Goal: Transaction & Acquisition: Purchase product/service

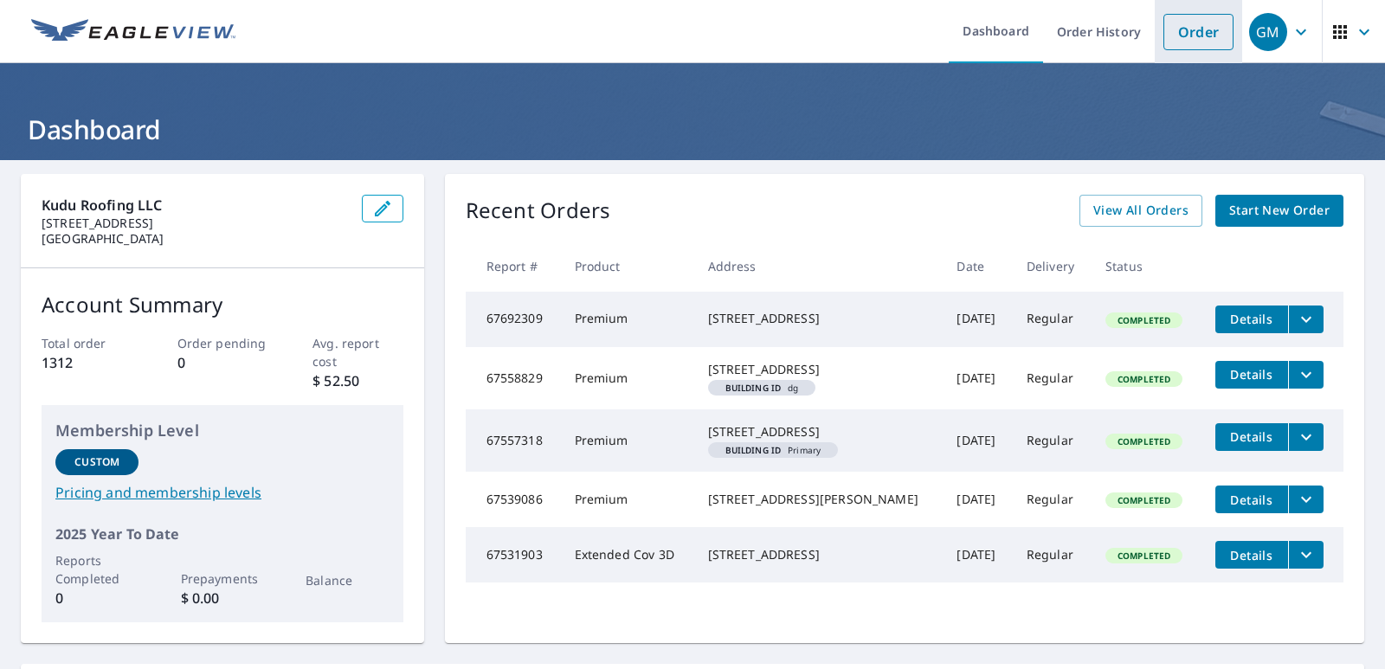
click at [1175, 34] on link "Order" at bounding box center [1198, 32] width 70 height 36
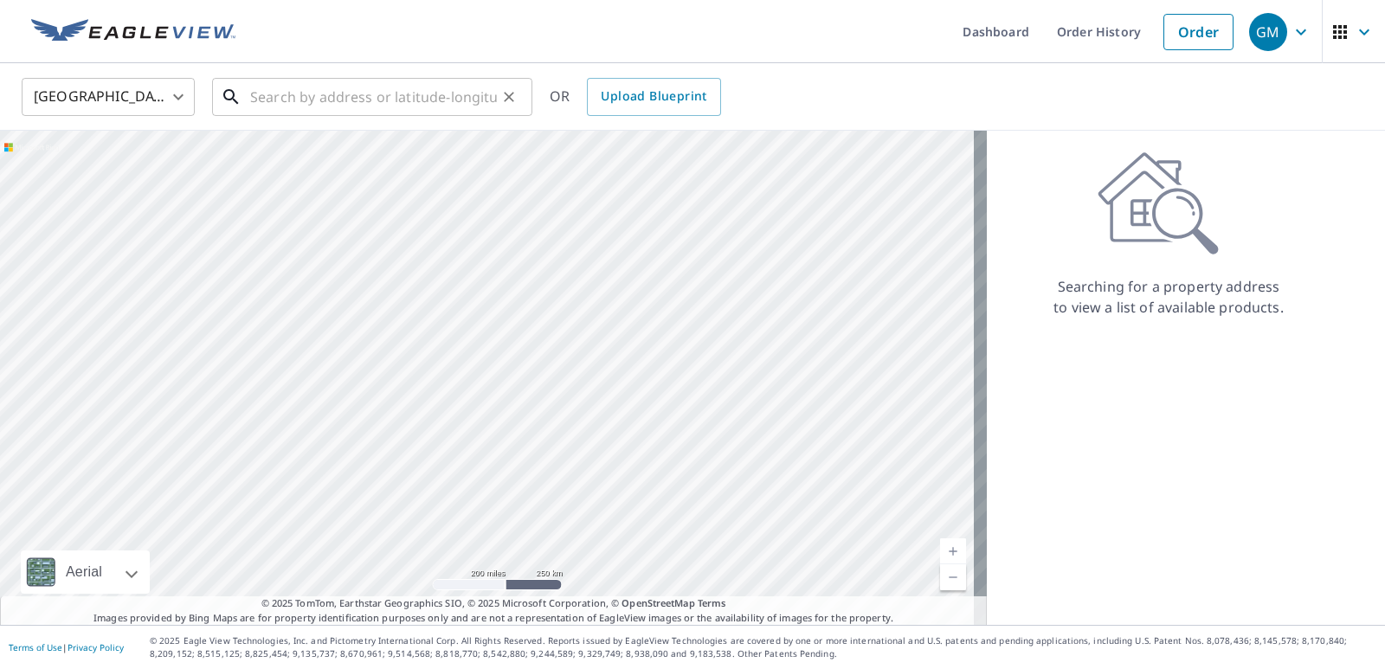
click at [306, 93] on input "text" at bounding box center [373, 97] width 247 height 48
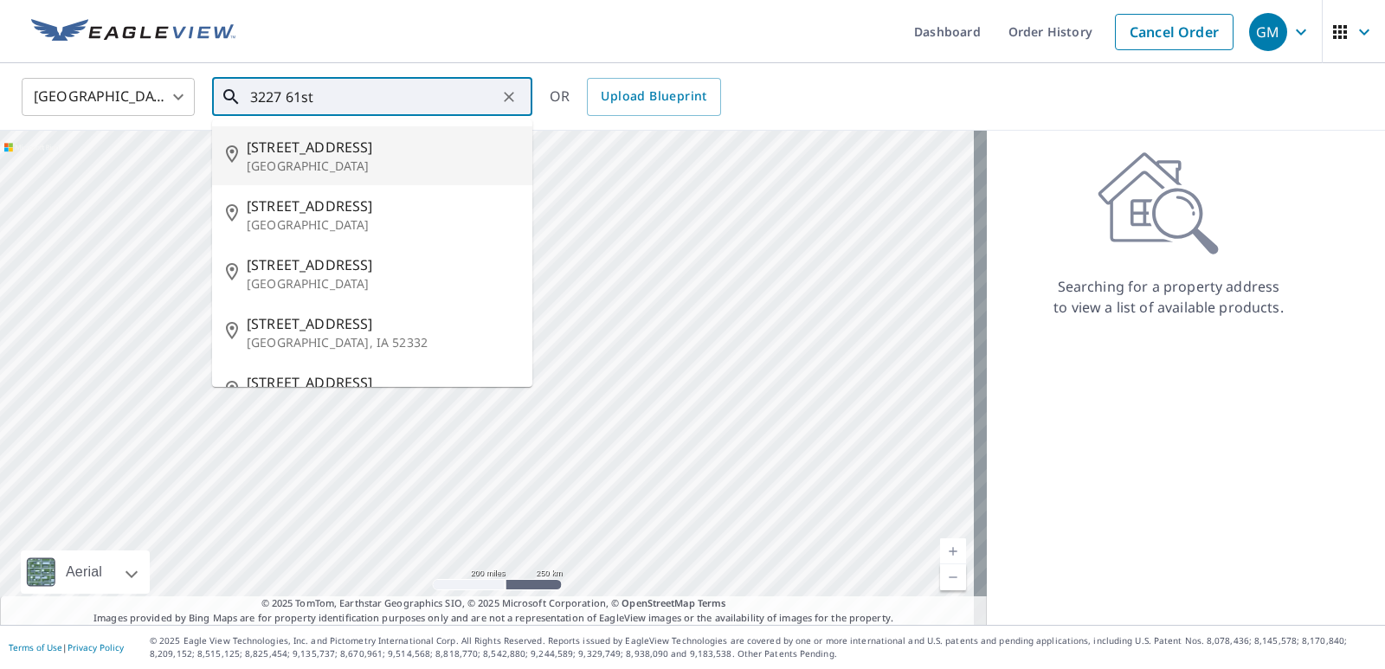
click at [337, 156] on span "[STREET_ADDRESS]" at bounding box center [383, 147] width 272 height 21
type input "[STREET_ADDRESS]"
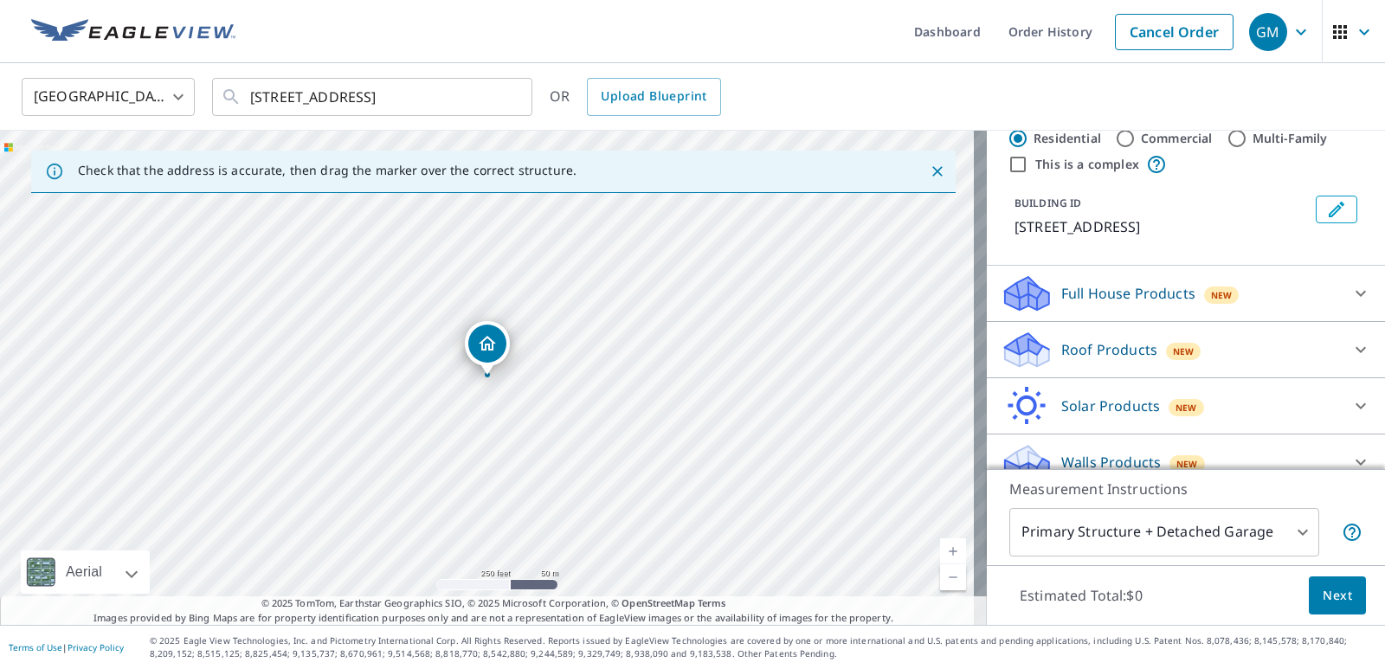
scroll to position [66, 0]
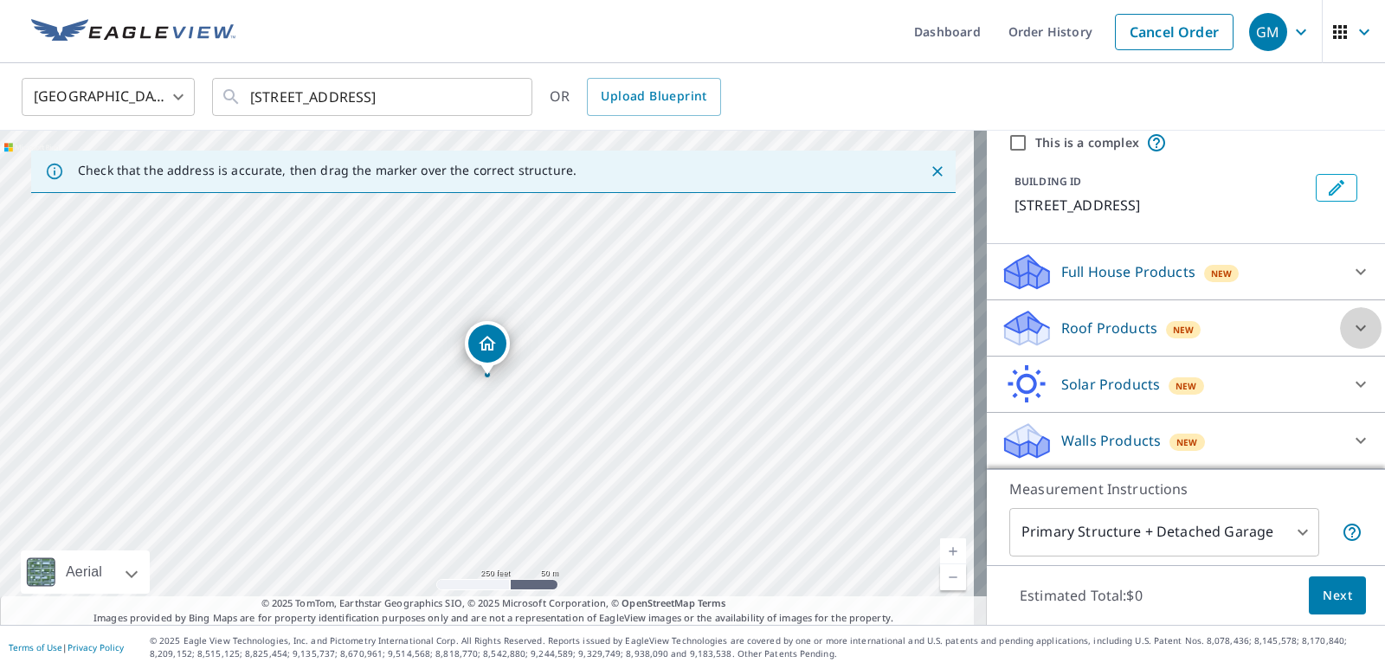
click at [1350, 327] on icon at bounding box center [1360, 328] width 21 height 21
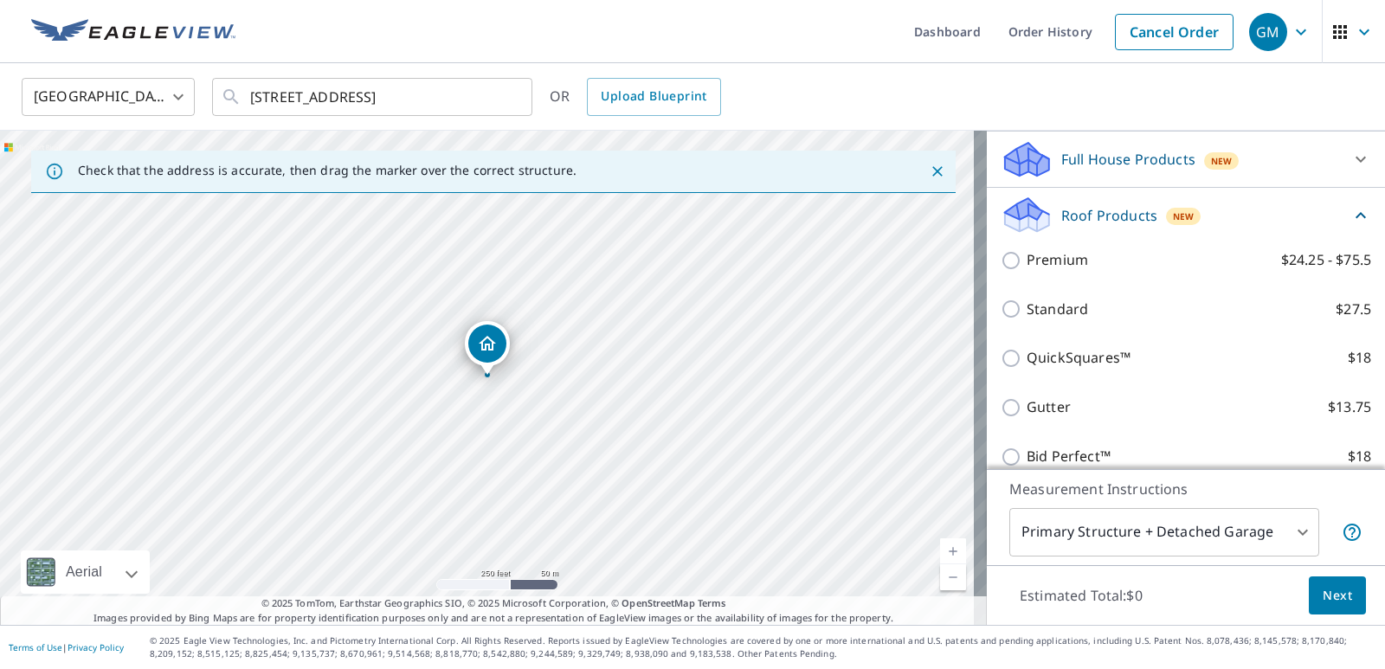
scroll to position [152, 0]
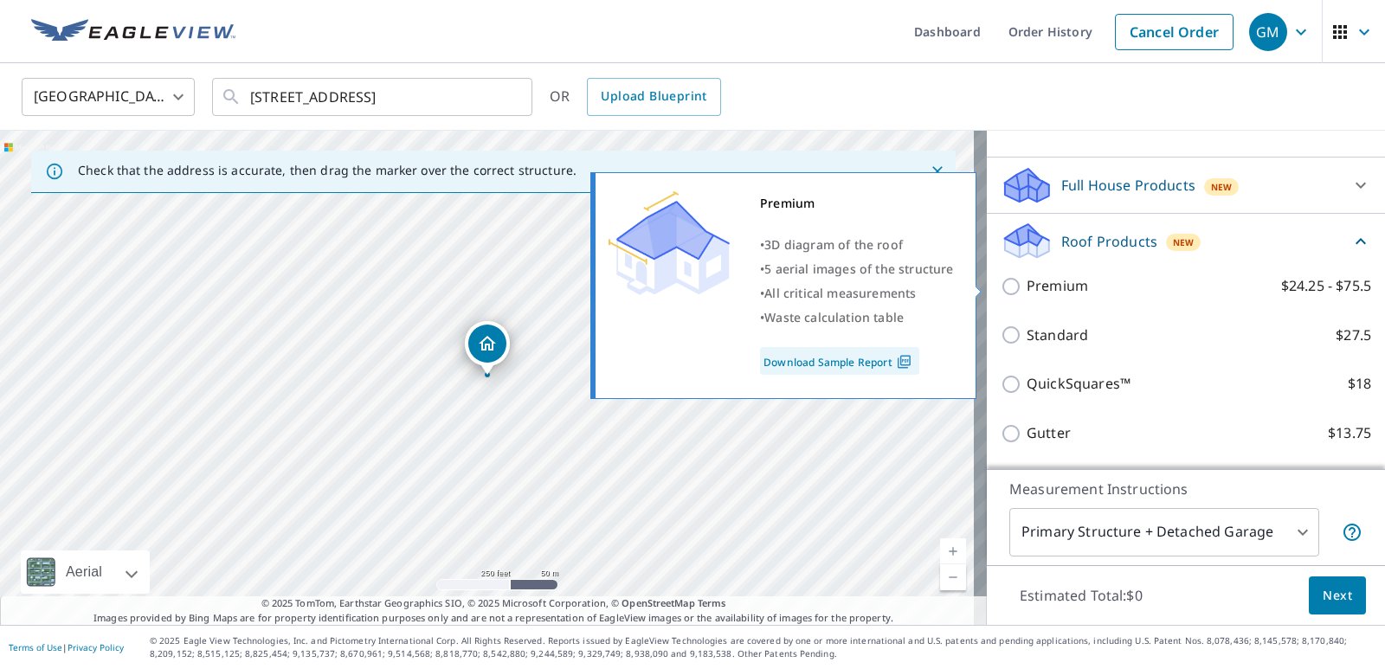
click at [1001, 287] on input "Premium $24.25 - $75.5" at bounding box center [1014, 286] width 26 height 21
checkbox input "true"
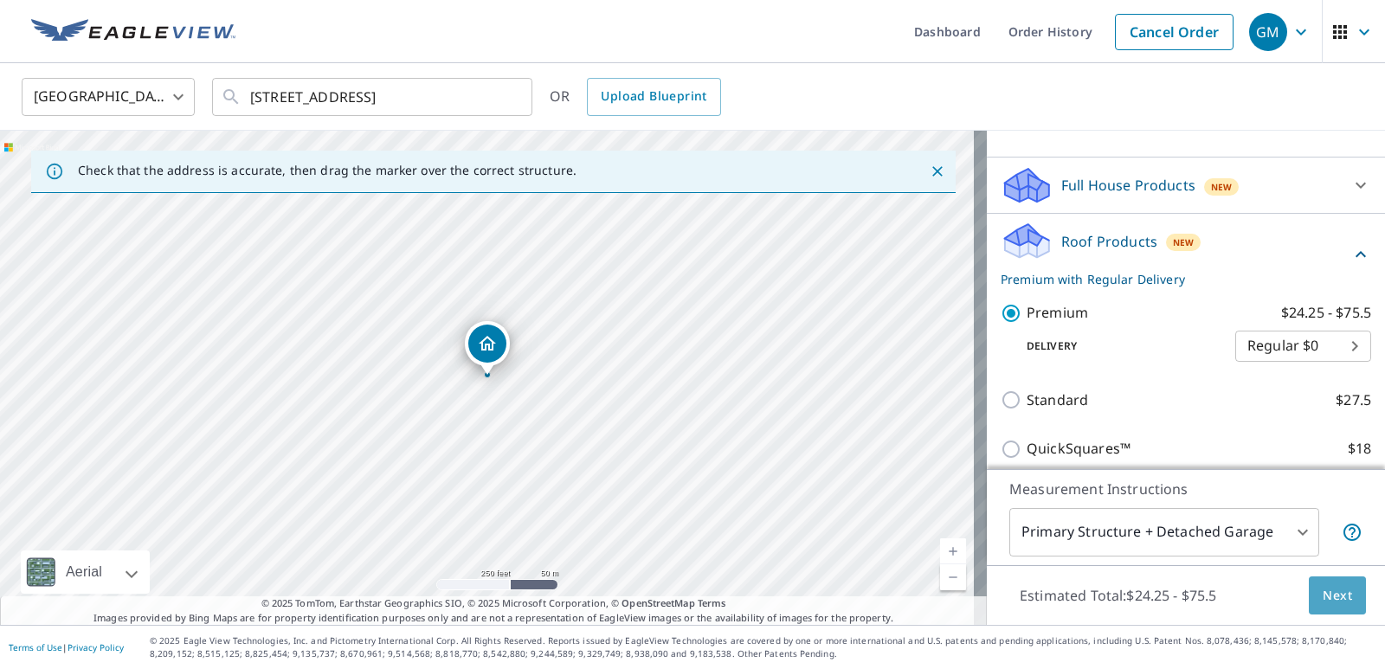
click at [1330, 590] on span "Next" at bounding box center [1336, 596] width 29 height 22
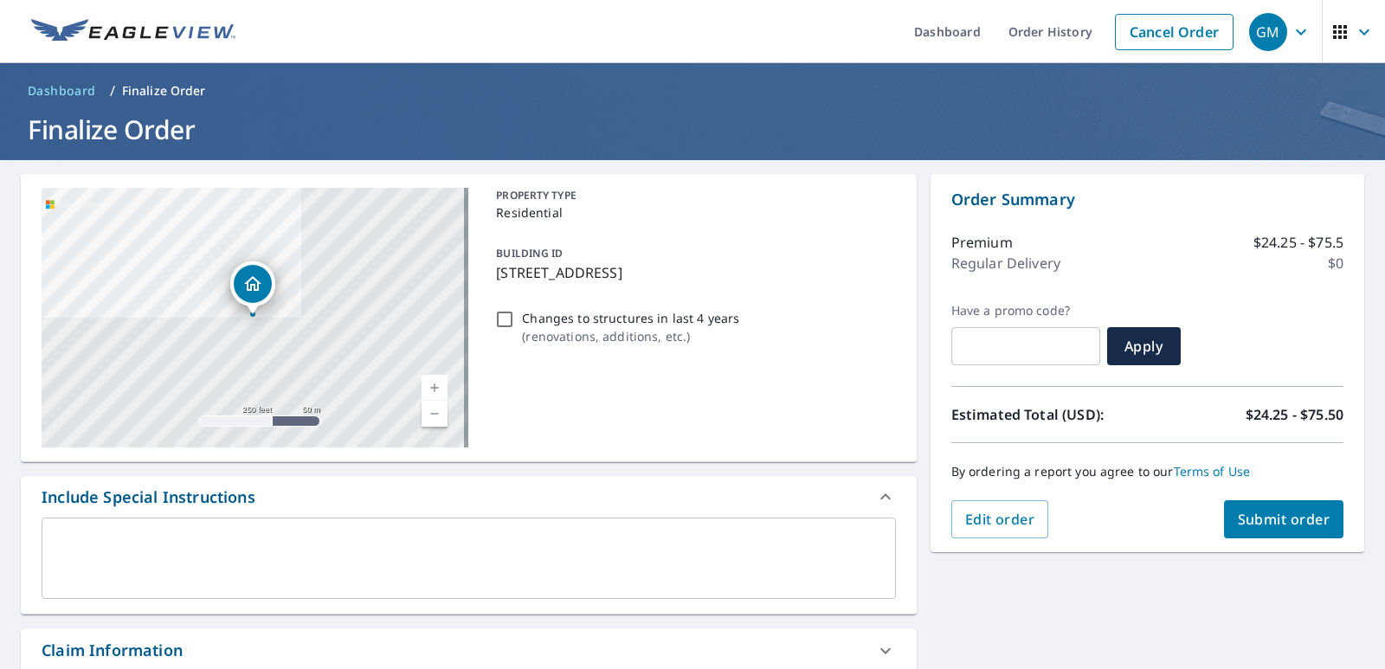
click at [1290, 516] on span "Submit order" at bounding box center [1284, 519] width 93 height 19
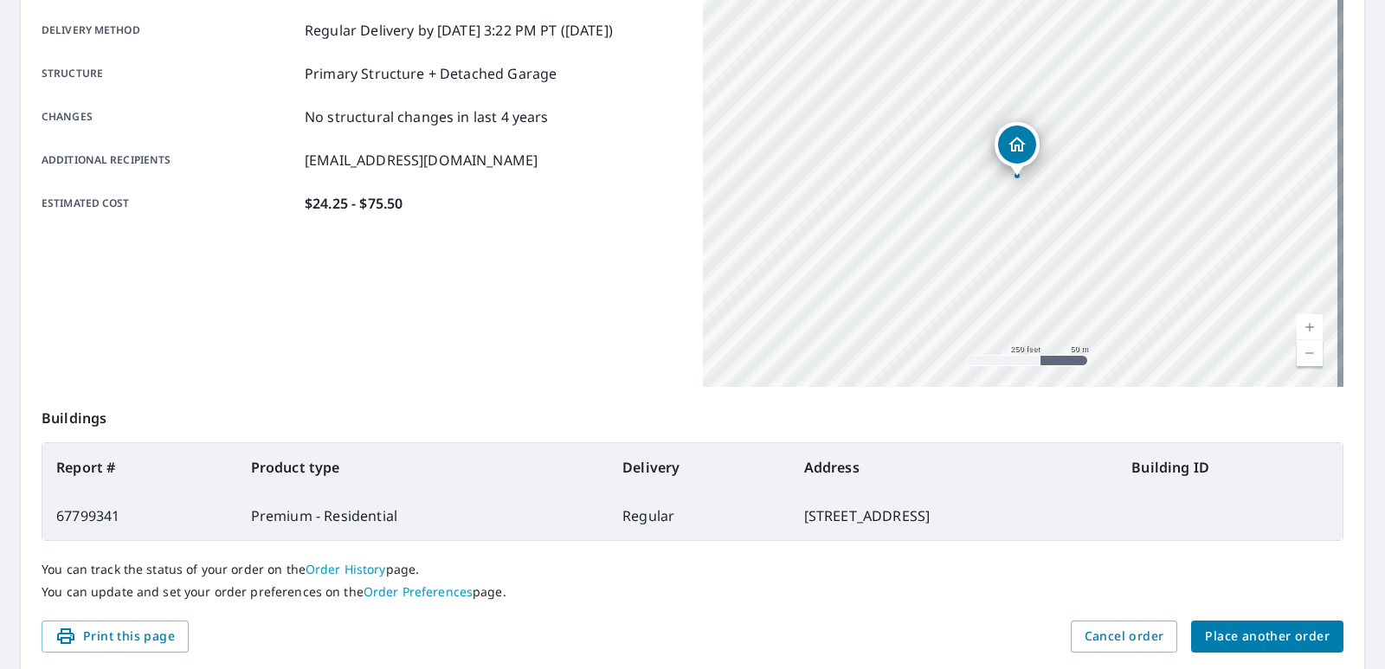
scroll to position [350, 0]
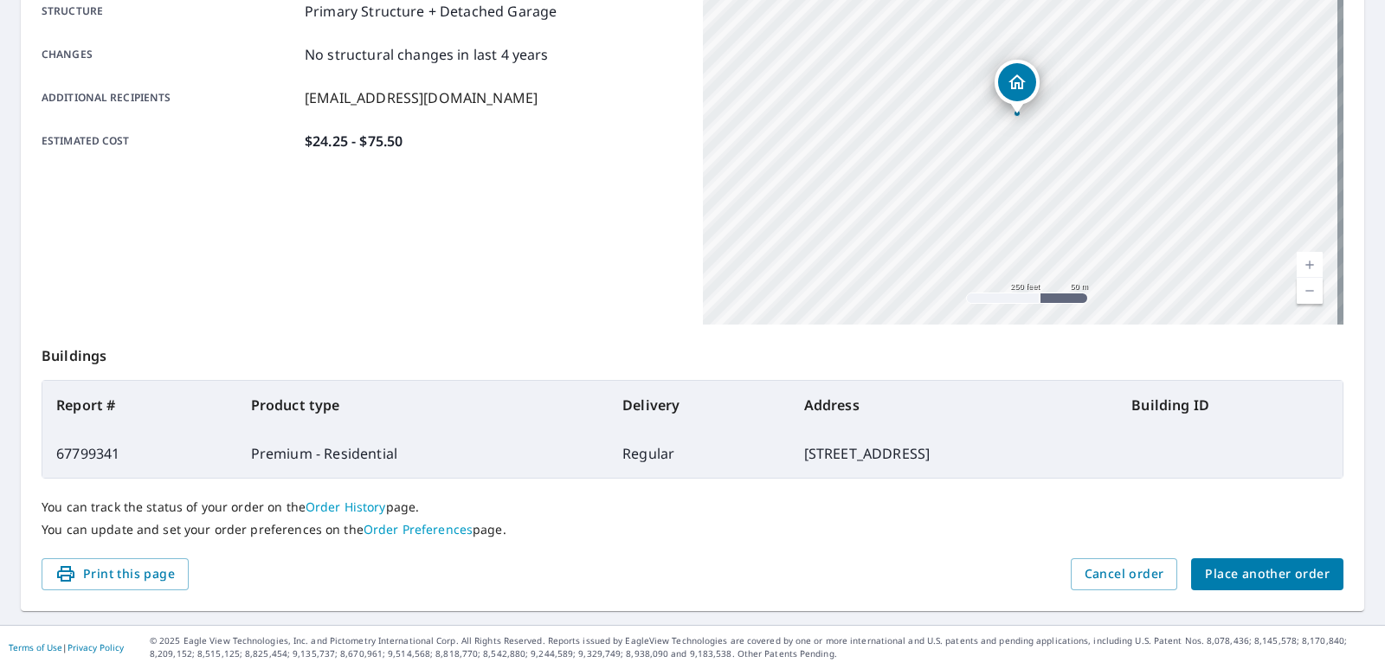
click at [943, 531] on p "You can update and set your order preferences on the Order Preferences page." at bounding box center [693, 530] width 1302 height 16
